Goal: Task Accomplishment & Management: Complete application form

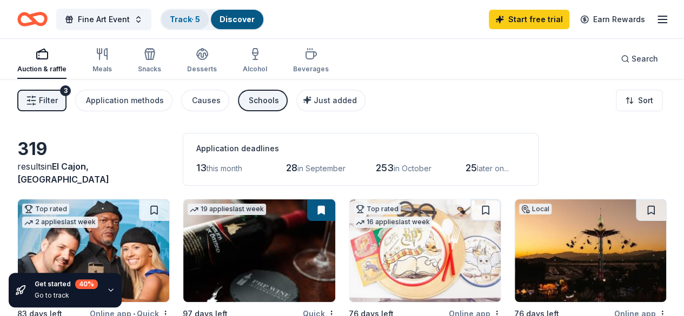
click at [200, 28] on div "Track · 5" at bounding box center [185, 19] width 48 height 19
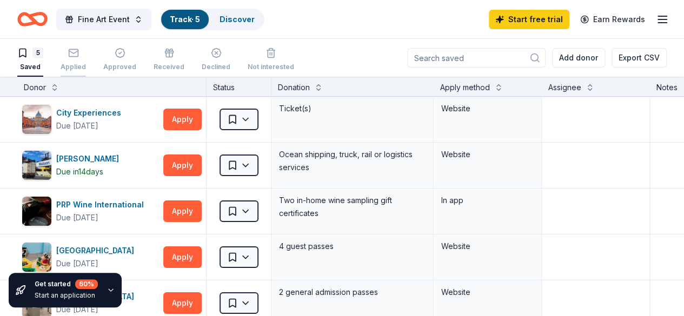
click at [85, 65] on div "Applied" at bounding box center [73, 67] width 25 height 9
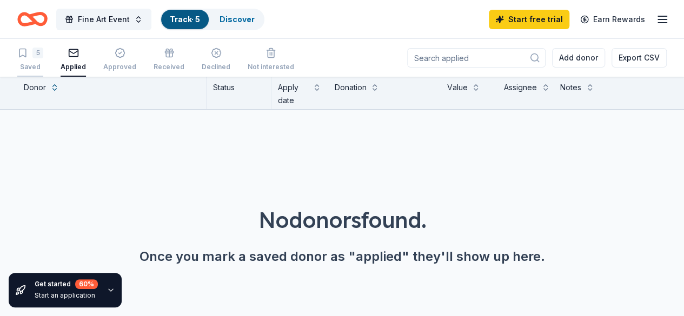
click at [42, 63] on div "Saved" at bounding box center [30, 67] width 26 height 9
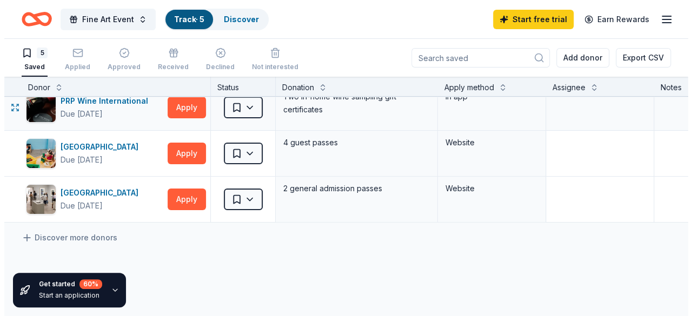
scroll to position [111, 0]
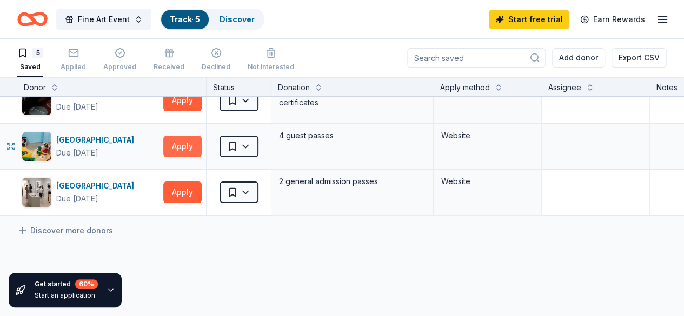
click at [201, 147] on button "Apply" at bounding box center [182, 147] width 38 height 22
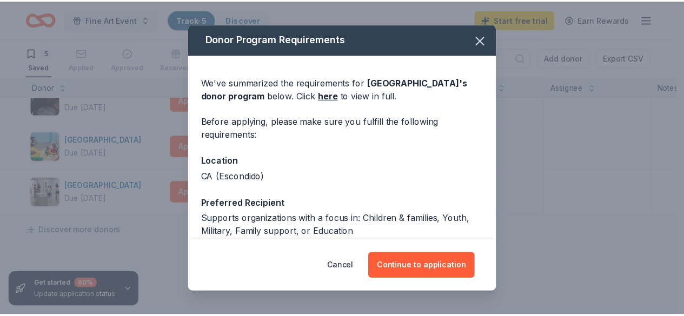
scroll to position [110, 0]
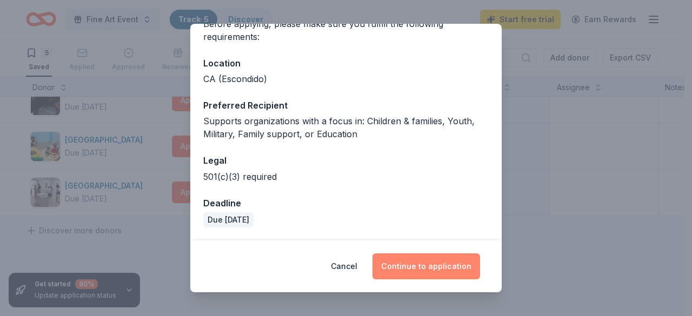
click at [420, 262] on button "Continue to application" at bounding box center [427, 267] width 108 height 26
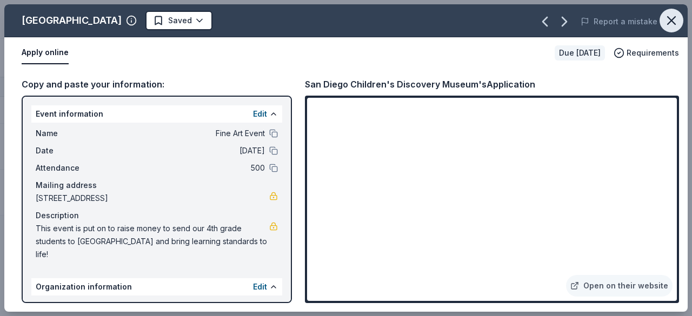
click at [671, 18] on icon "button" at bounding box center [671, 20] width 15 height 15
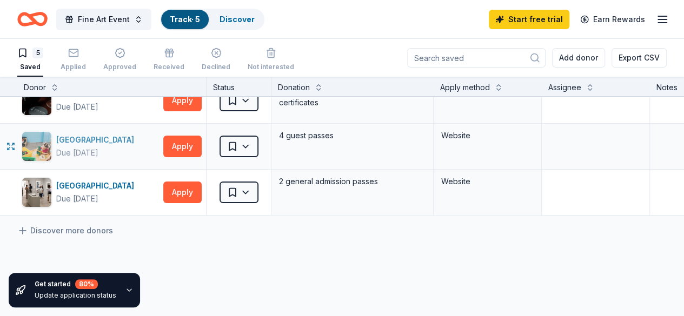
scroll to position [75, 0]
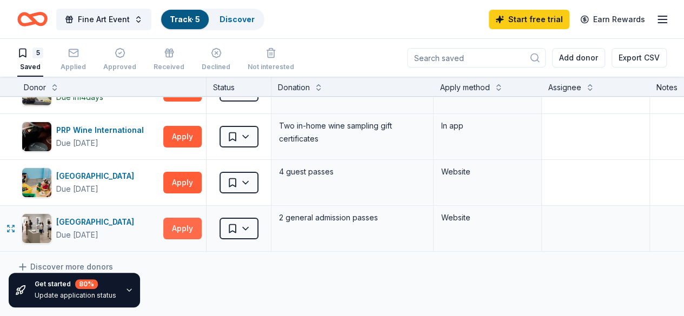
click at [195, 229] on button "Apply" at bounding box center [182, 229] width 38 height 22
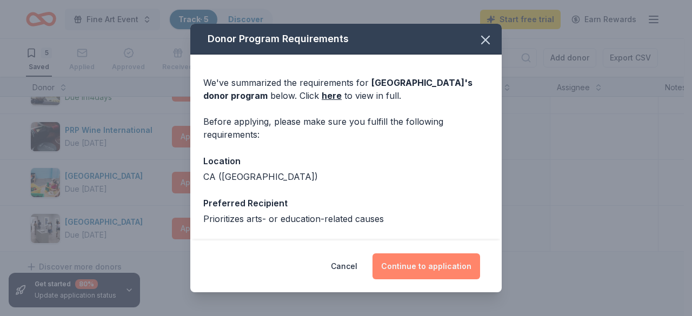
click at [391, 262] on button "Continue to application" at bounding box center [427, 267] width 108 height 26
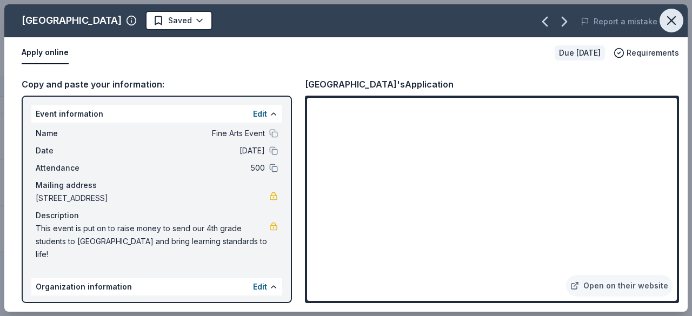
click at [664, 19] on icon "button" at bounding box center [671, 20] width 15 height 15
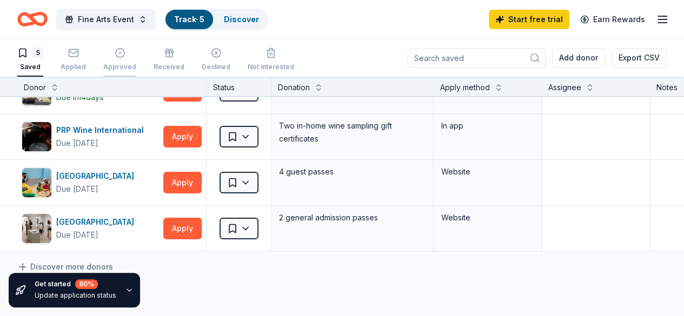
click at [136, 58] on div "Approved" at bounding box center [119, 60] width 33 height 24
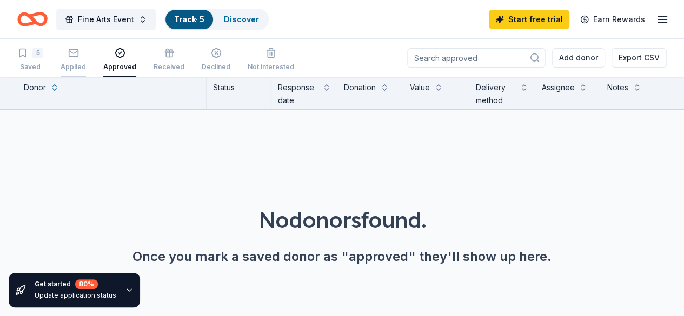
click at [86, 61] on div "Applied" at bounding box center [73, 60] width 25 height 24
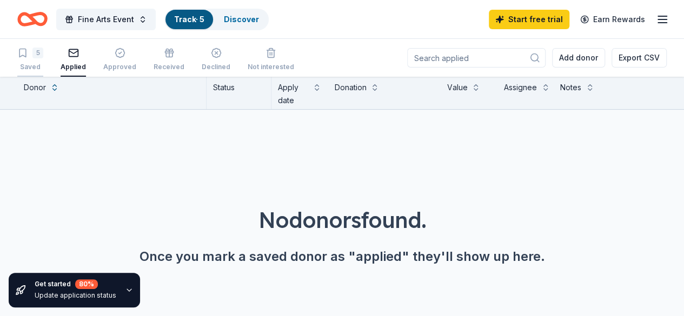
click at [43, 58] on div "5 Saved" at bounding box center [30, 60] width 26 height 24
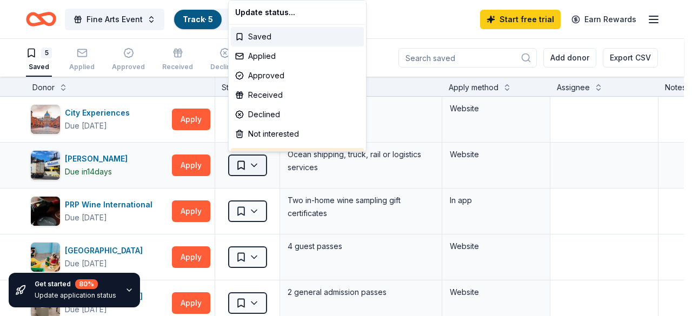
click at [235, 173] on html "Fine Arts Event Track · 5 Discover Start free trial Earn Rewards 5 Saved Applie…" at bounding box center [346, 158] width 692 height 316
click at [326, 197] on html "Fine Arts Event Track · 5 Discover Start free trial Earn Rewards 5 Saved Applie…" at bounding box center [346, 158] width 692 height 316
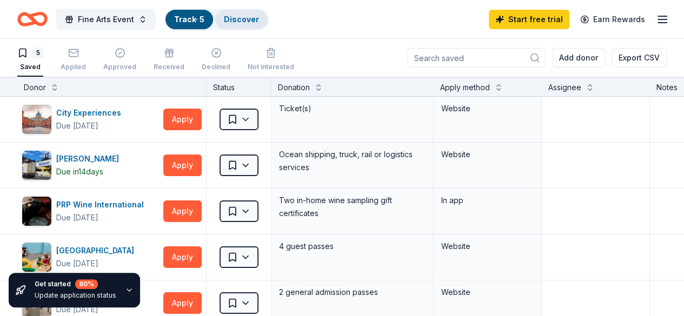
click at [252, 10] on div "Discover" at bounding box center [241, 19] width 52 height 19
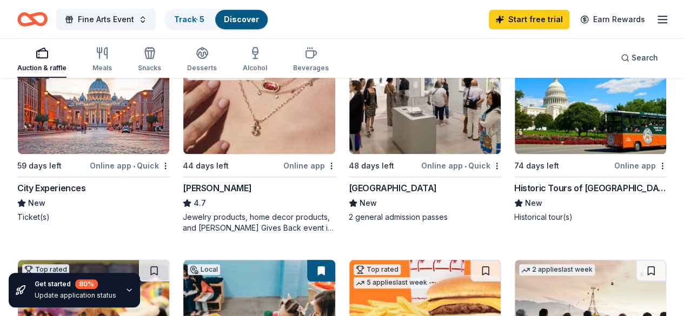
scroll to position [358, 0]
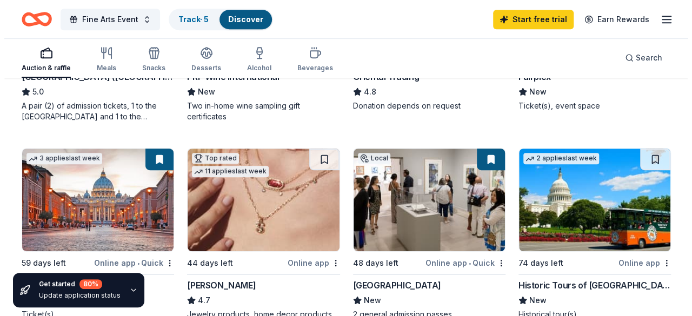
scroll to position [0, 0]
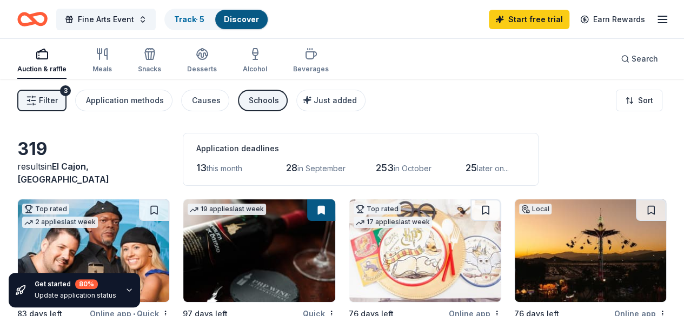
click at [37, 102] on icon "button" at bounding box center [31, 100] width 11 height 11
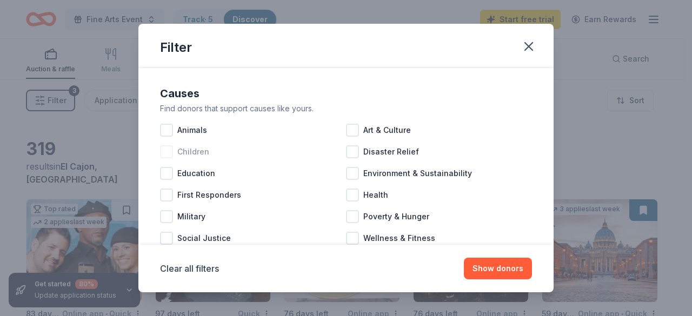
click at [204, 151] on span "Children" at bounding box center [193, 152] width 32 height 13
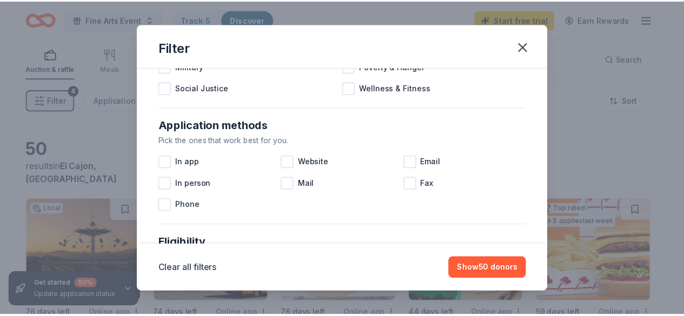
scroll to position [155, 0]
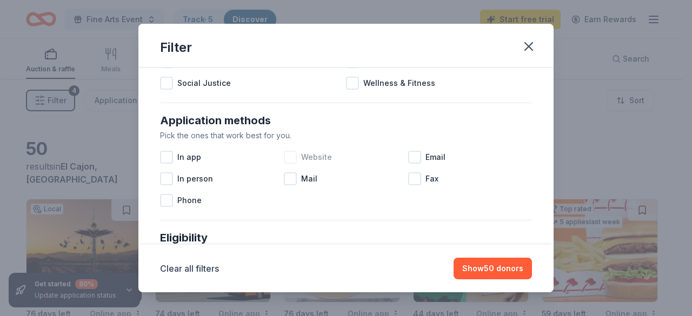
click at [289, 162] on div at bounding box center [290, 157] width 13 height 13
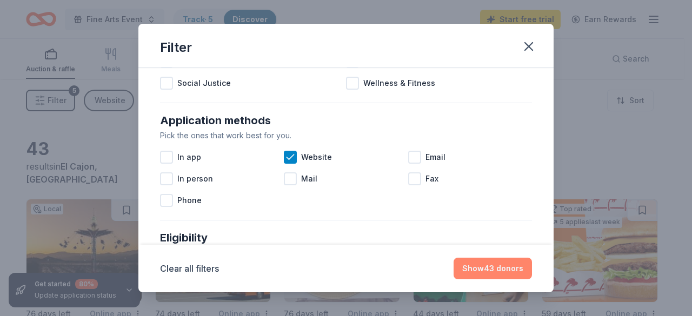
click at [495, 273] on button "Show 43 donors" at bounding box center [493, 269] width 78 height 22
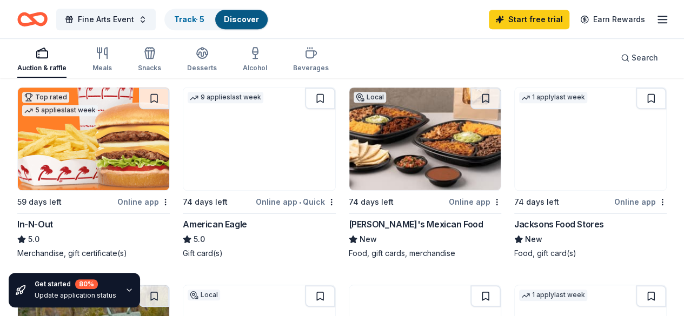
scroll to position [313, 0]
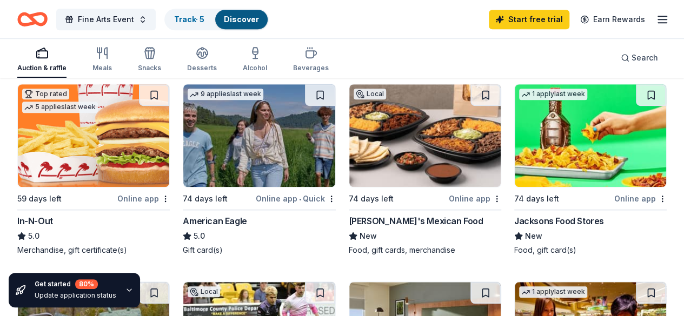
click at [349, 219] on div "[PERSON_NAME]'s Mexican Food" at bounding box center [416, 221] width 135 height 13
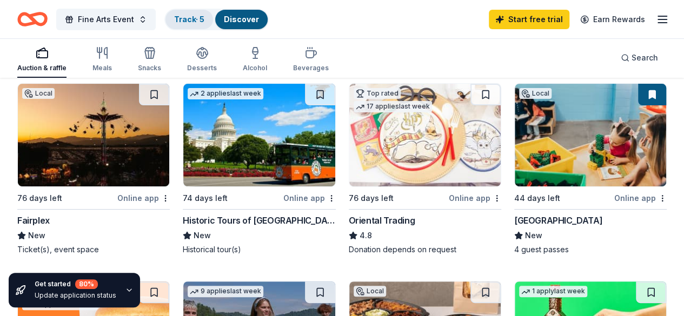
scroll to position [115, 0]
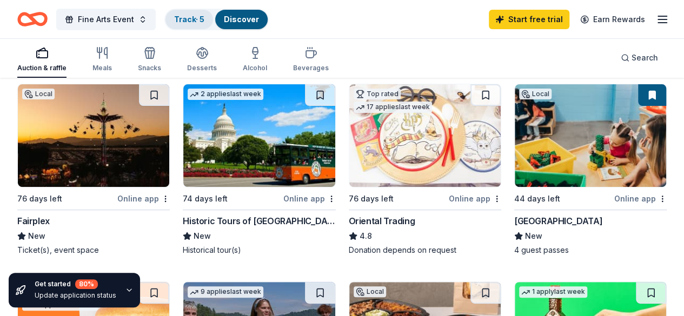
click at [198, 10] on div "Track · 5" at bounding box center [190, 19] width 48 height 19
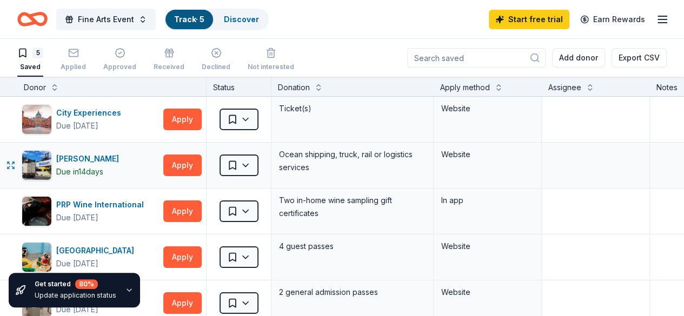
click at [89, 149] on div "[PERSON_NAME] Due [DATE] Apply" at bounding box center [111, 165] width 189 height 45
click at [99, 59] on div "5 Saved Applied Approved Received Declined Not interested" at bounding box center [155, 60] width 277 height 34
click at [79, 57] on icon "button" at bounding box center [73, 53] width 11 height 11
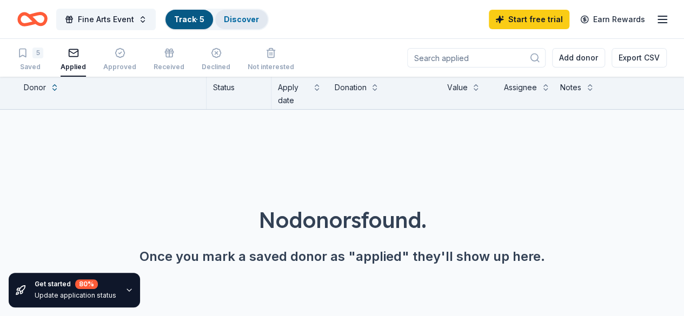
click at [247, 21] on link "Discover" at bounding box center [241, 19] width 35 height 9
